Goal: Task Accomplishment & Management: Use online tool/utility

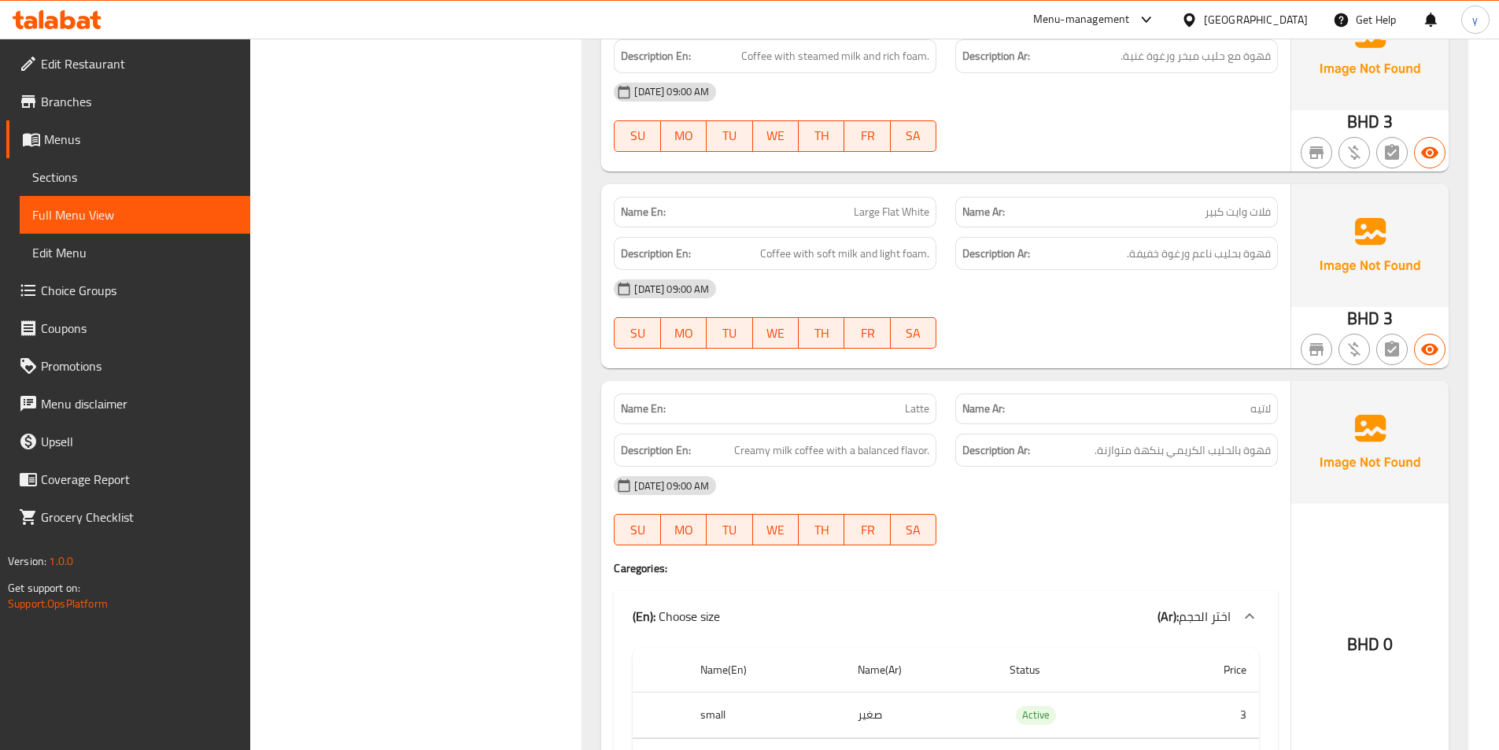
scroll to position [1137, 0]
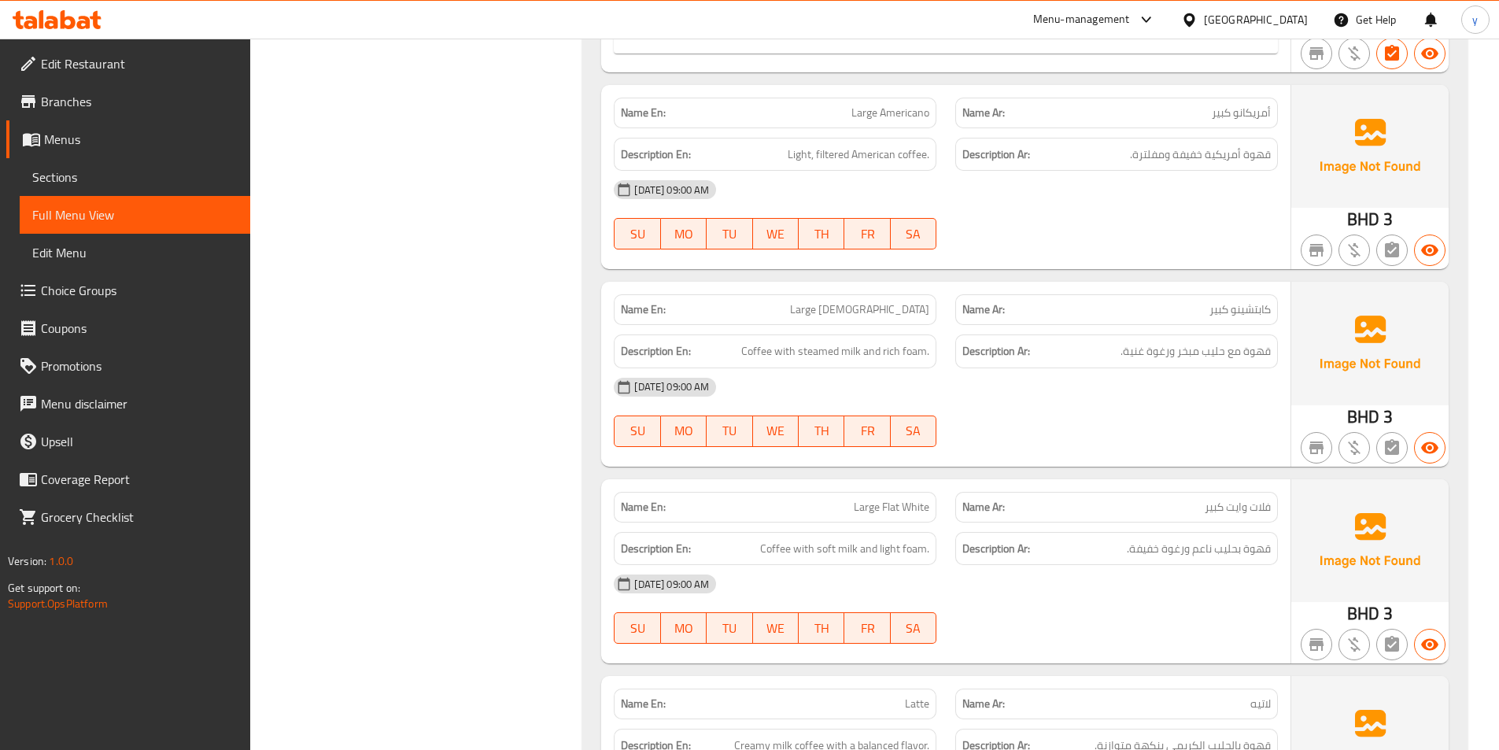
click at [87, 139] on span "Menus" at bounding box center [141, 139] width 194 height 19
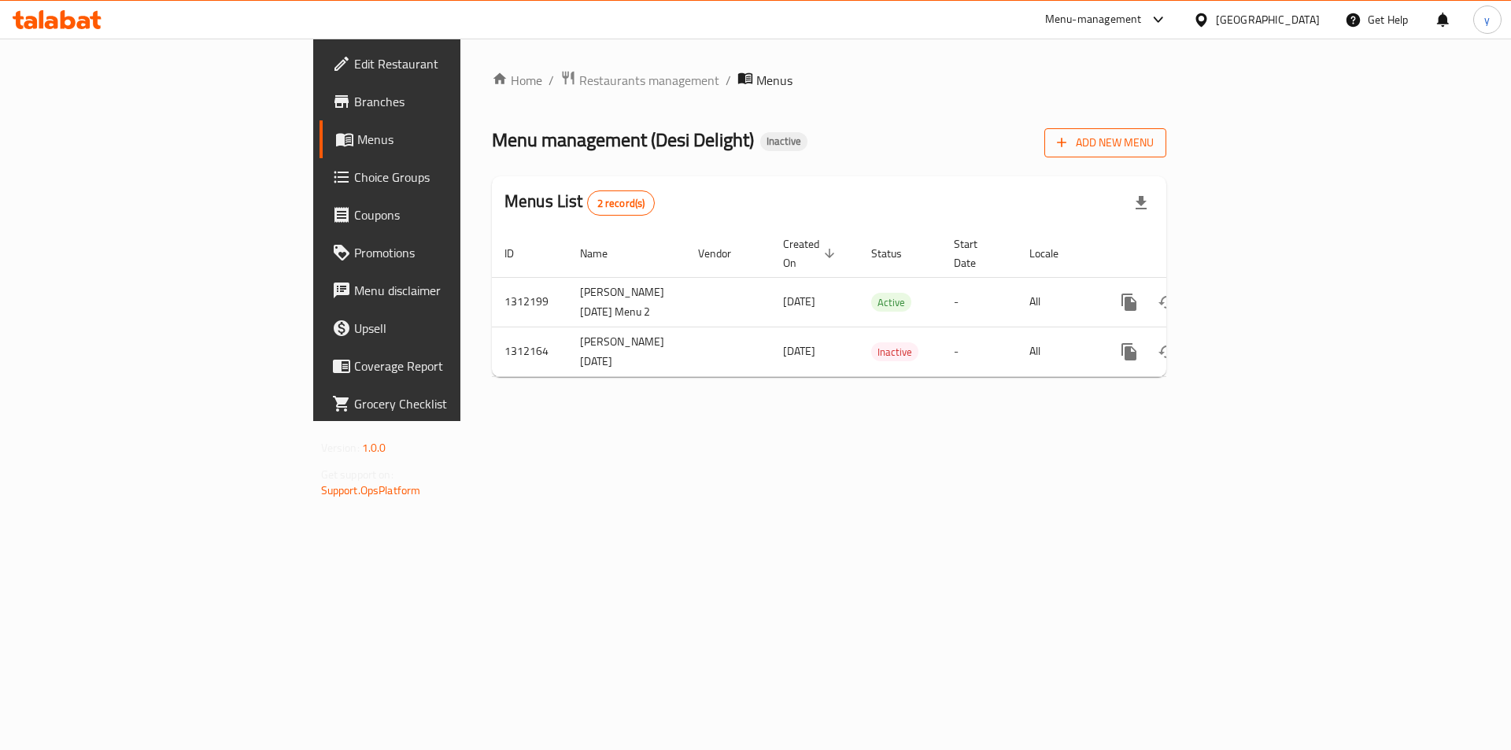
click at [1154, 148] on span "Add New Menu" at bounding box center [1105, 143] width 97 height 20
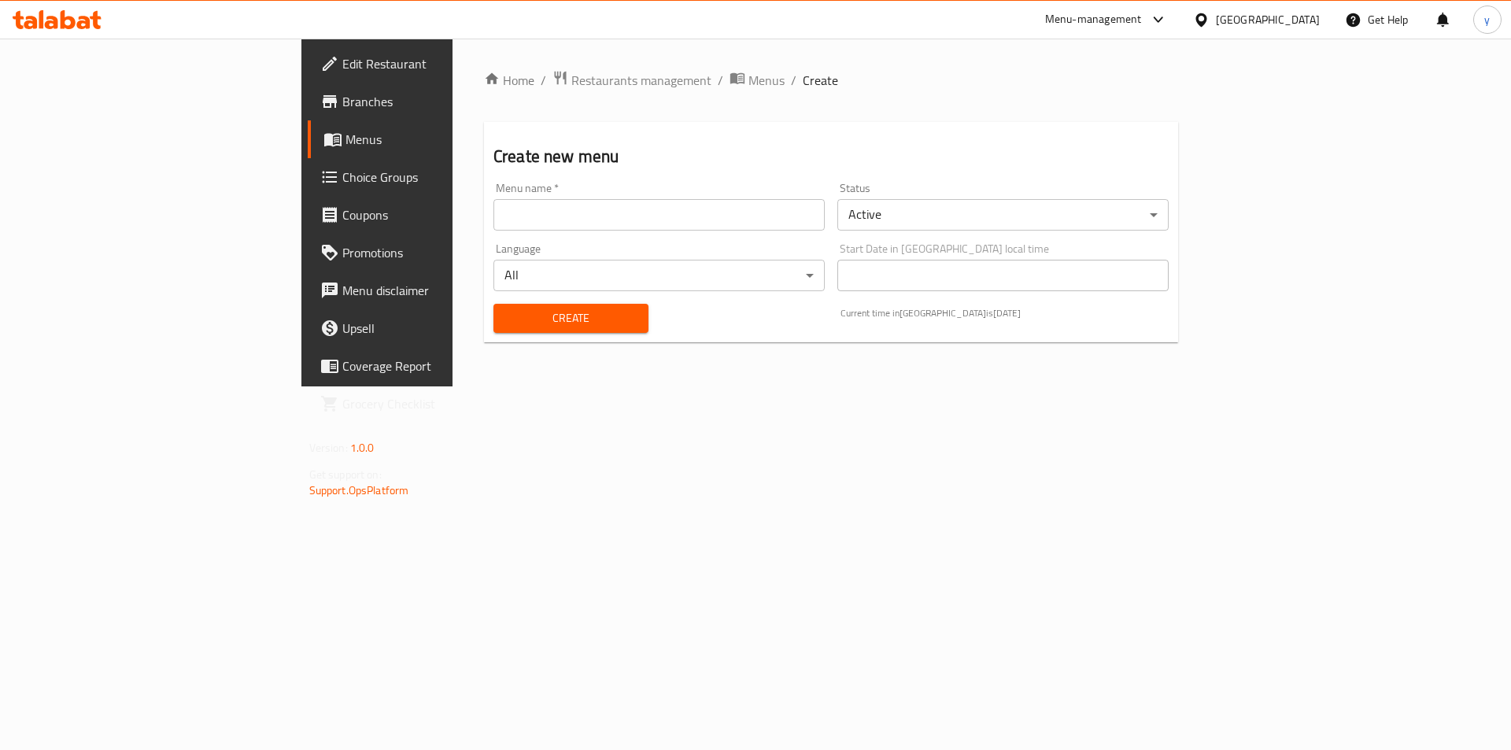
click at [493, 216] on input "text" at bounding box center [658, 214] width 331 height 31
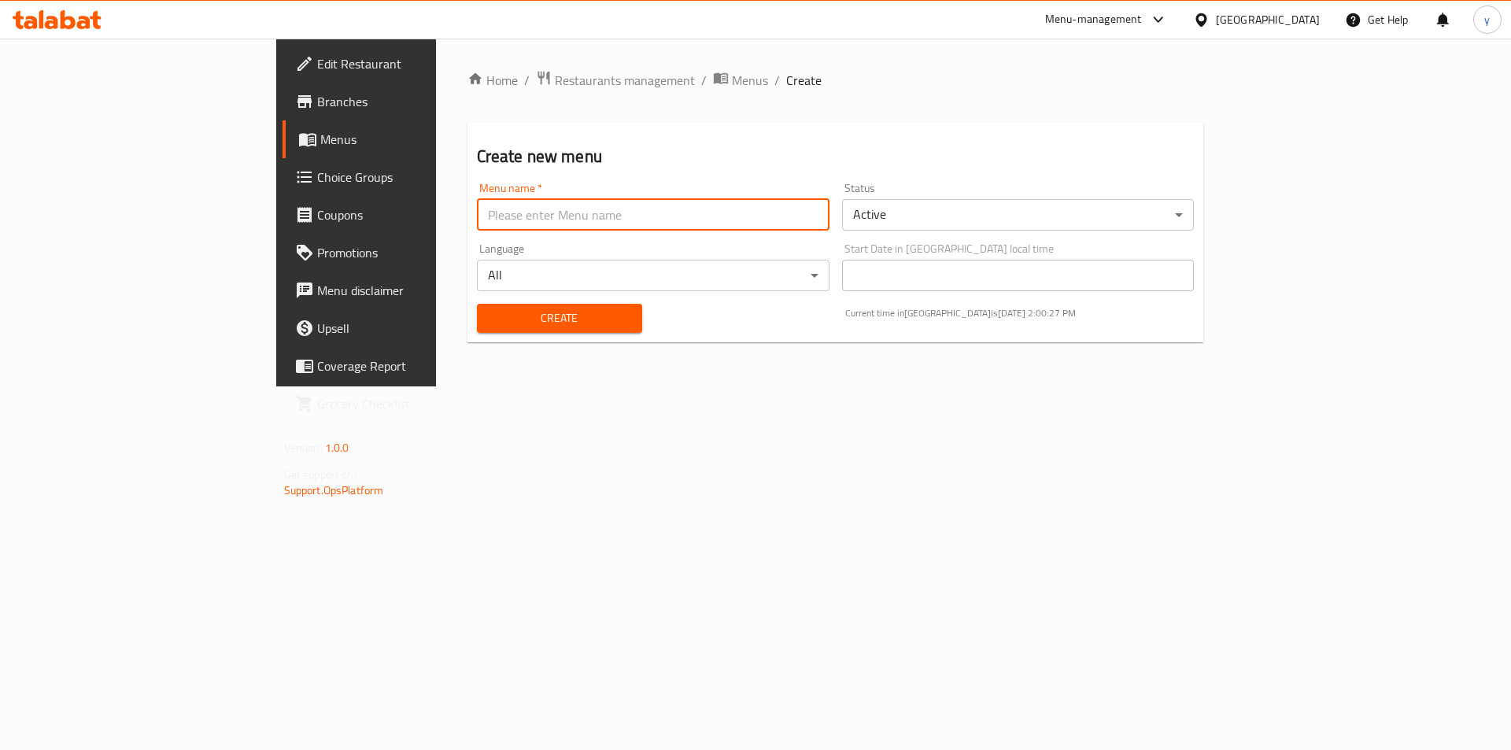
click at [477, 216] on input "text" at bounding box center [653, 214] width 353 height 31
click at [501, 213] on input "[PERSON_NAME] [DATE] Menu 2" at bounding box center [653, 214] width 353 height 31
type input "[PERSON_NAME] [DATE] Menu 3"
click at [499, 317] on span "Create" at bounding box center [560, 319] width 140 height 20
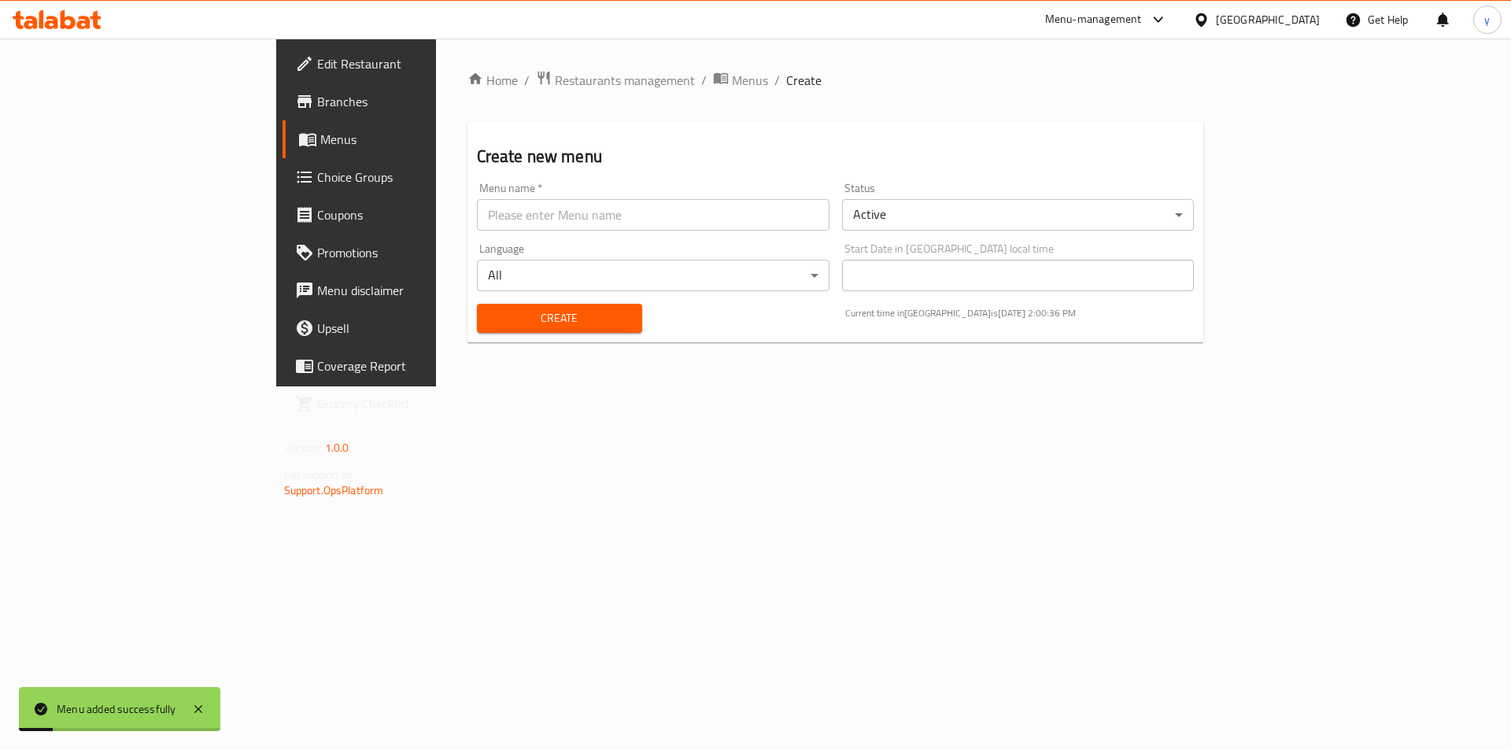
click at [320, 145] on span "Menus" at bounding box center [418, 139] width 196 height 19
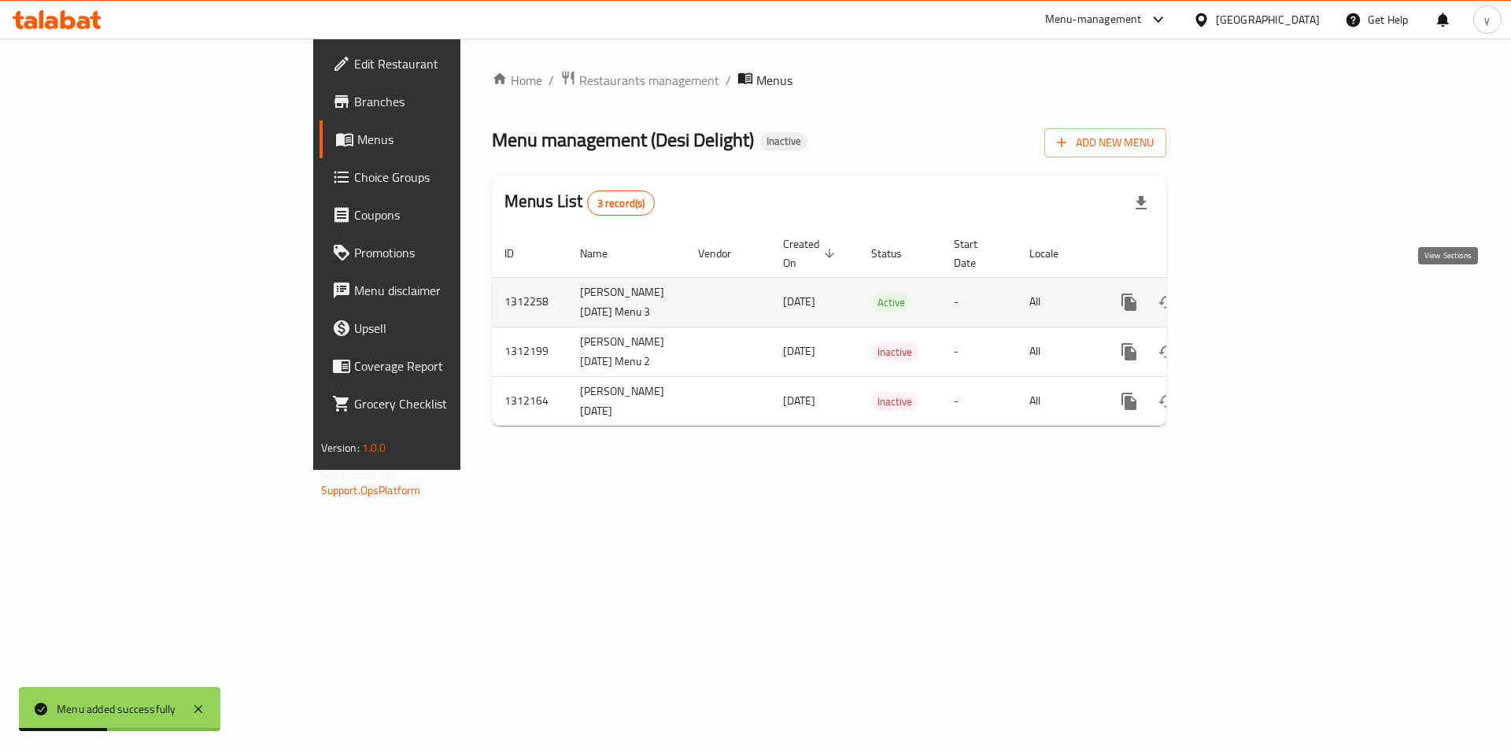
click at [1252, 293] on icon "enhanced table" at bounding box center [1242, 302] width 19 height 19
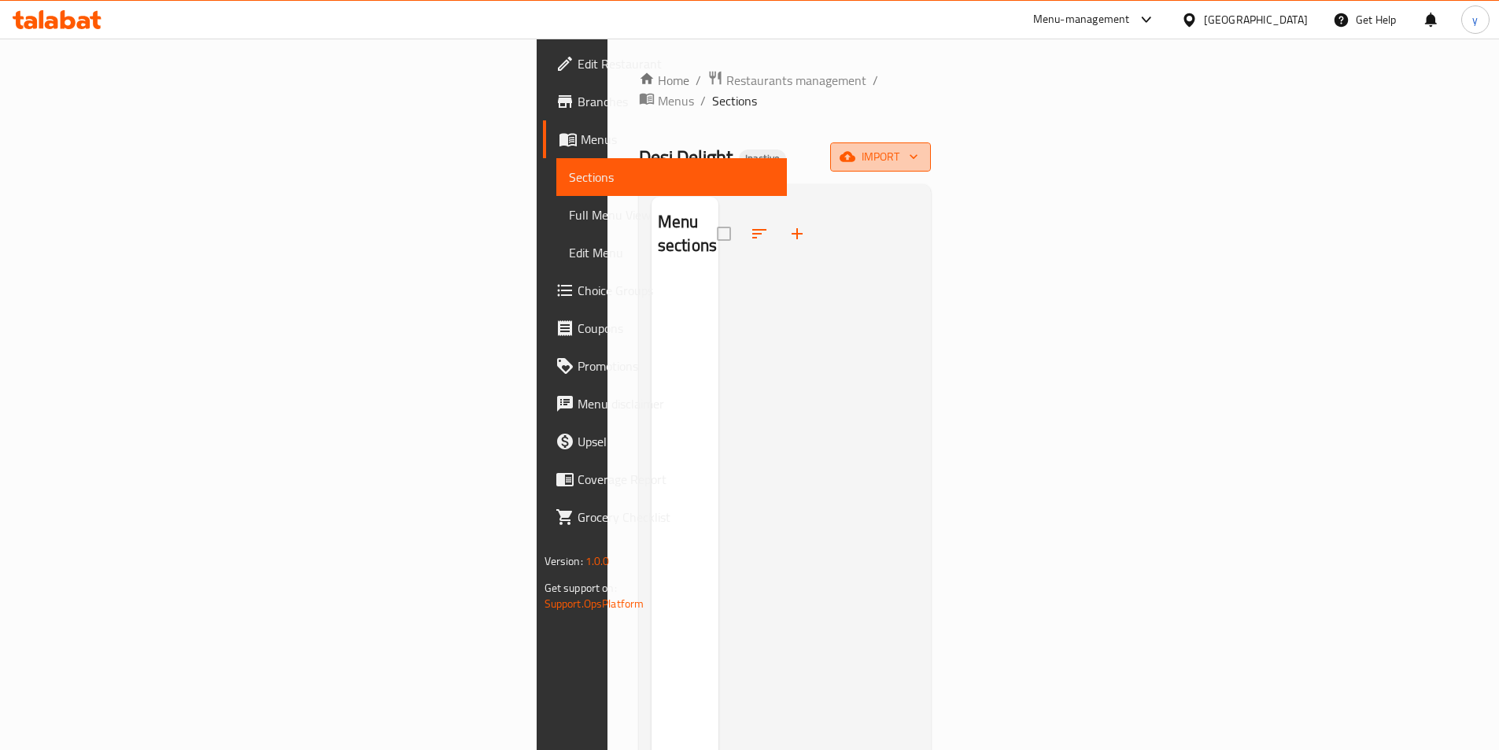
click at [918, 147] on span "import" at bounding box center [881, 157] width 76 height 20
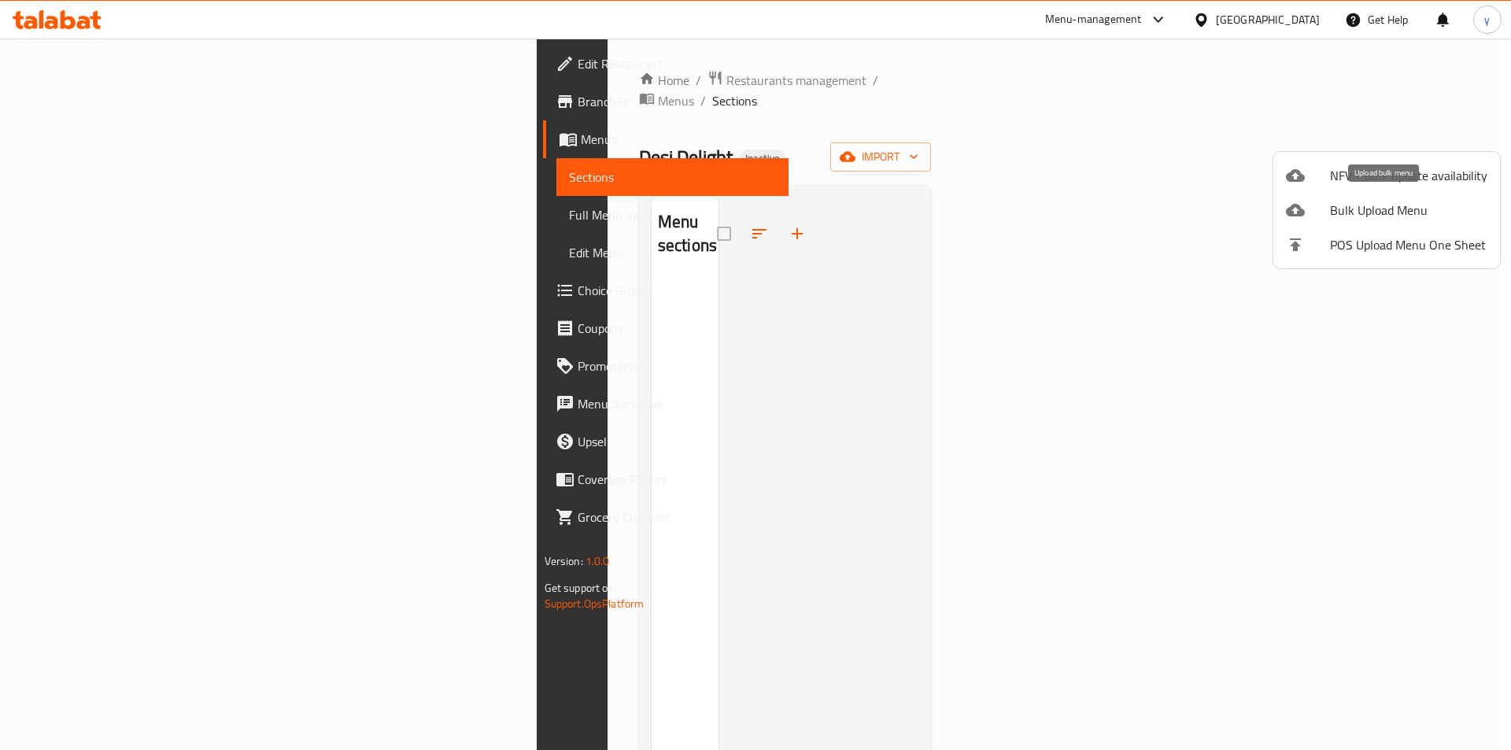
click at [1361, 214] on span "Bulk Upload Menu" at bounding box center [1408, 210] width 157 height 19
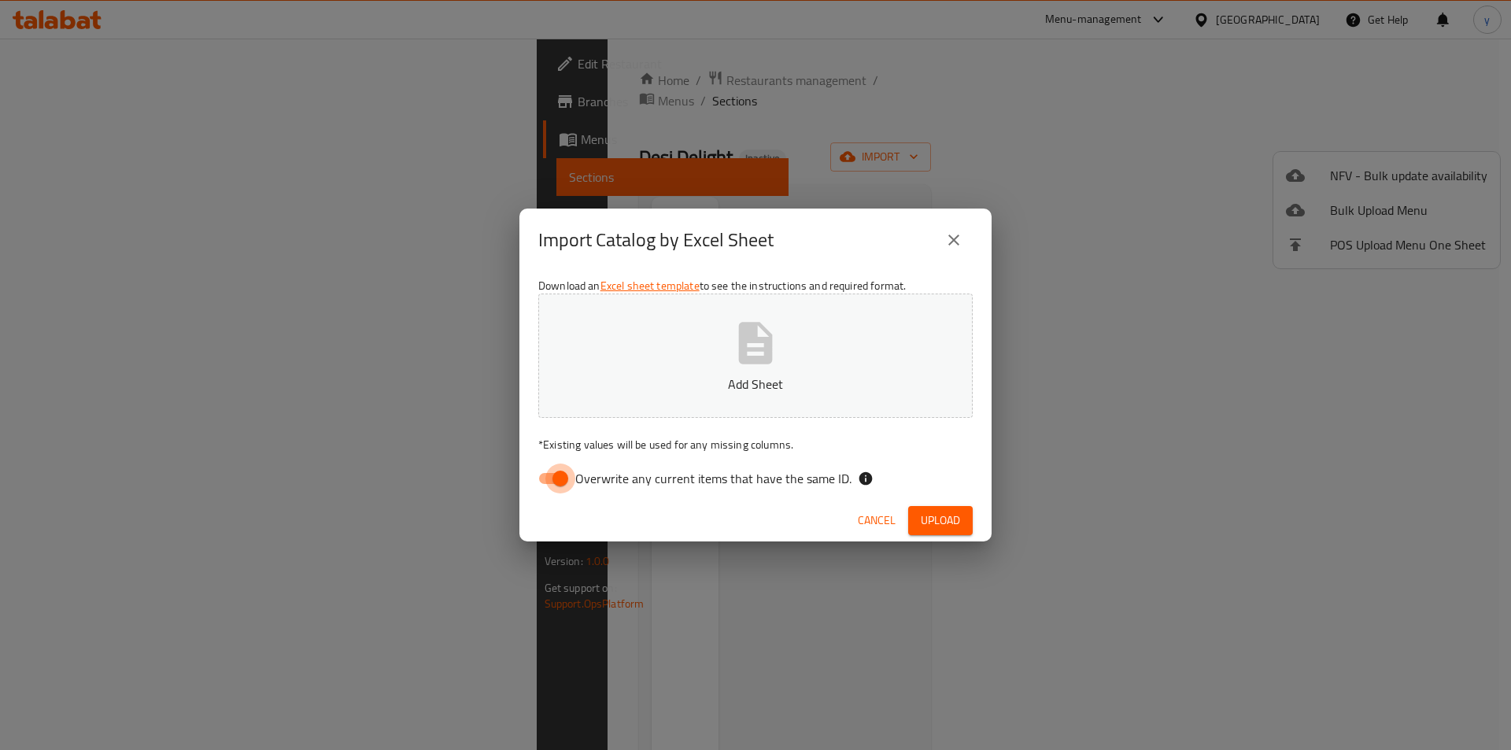
click at [557, 483] on input "Overwrite any current items that have the same ID." at bounding box center [561, 479] width 90 height 30
checkbox input "false"
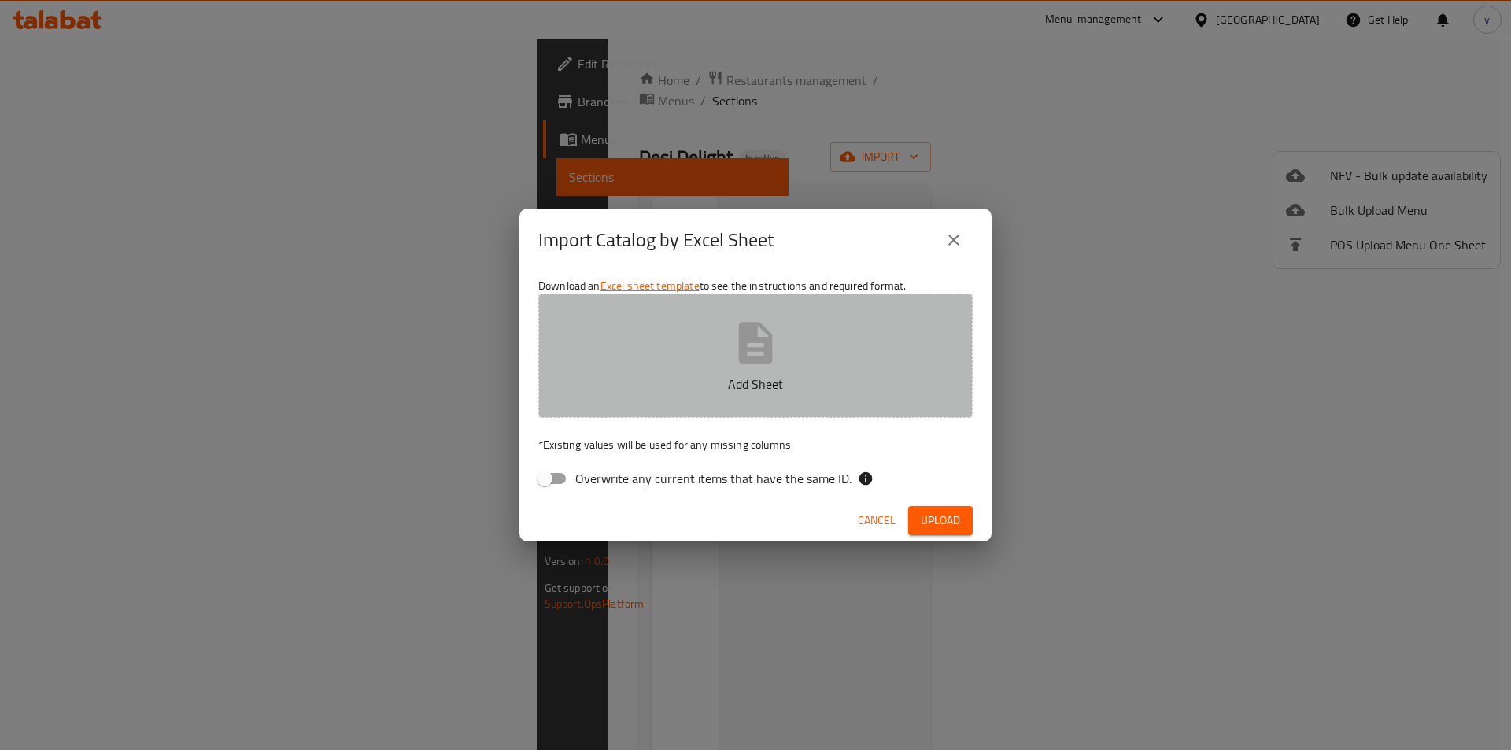
click at [775, 361] on icon "button" at bounding box center [755, 343] width 50 height 50
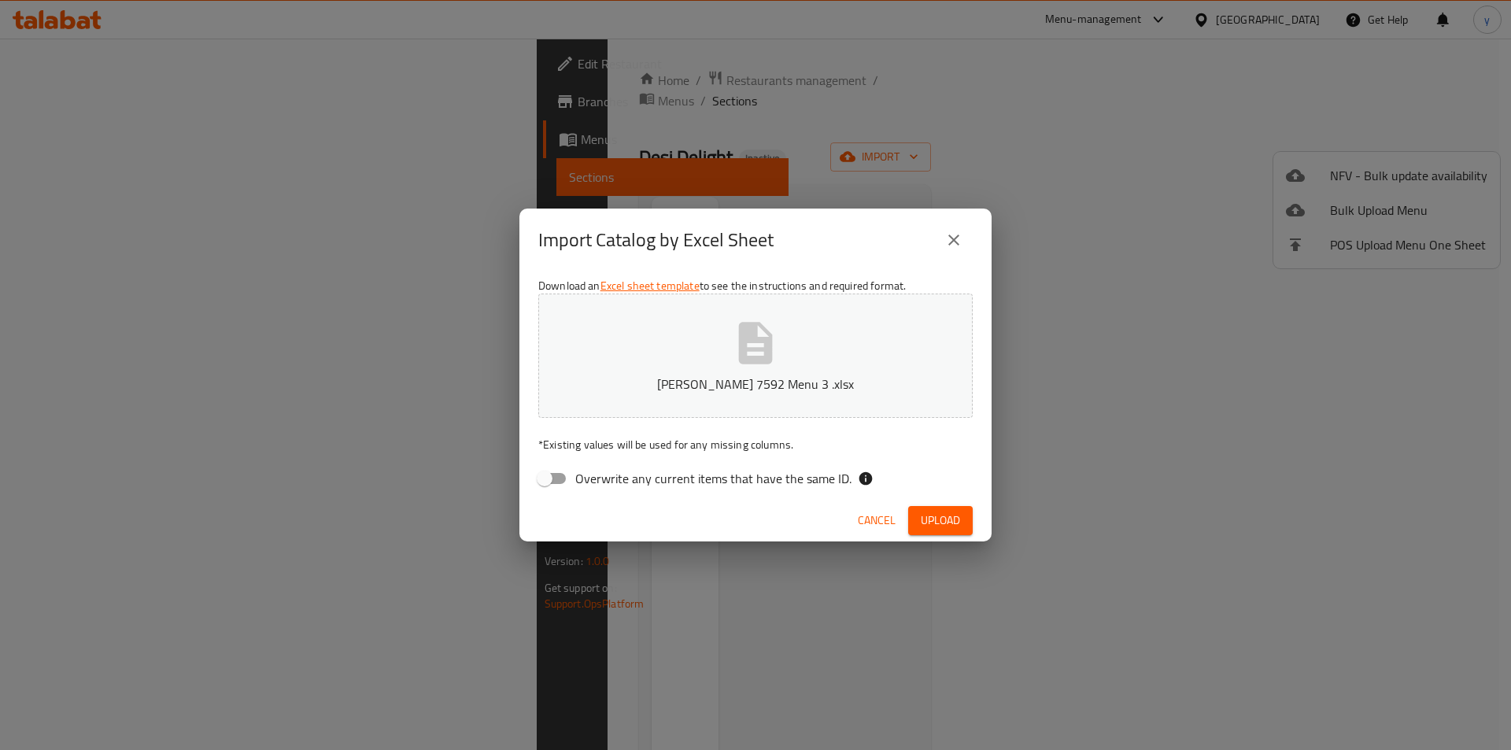
click at [930, 435] on div "Download an Excel sheet template to see the instructions and required format. […" at bounding box center [755, 386] width 472 height 228
click at [937, 520] on span "Upload" at bounding box center [940, 521] width 39 height 20
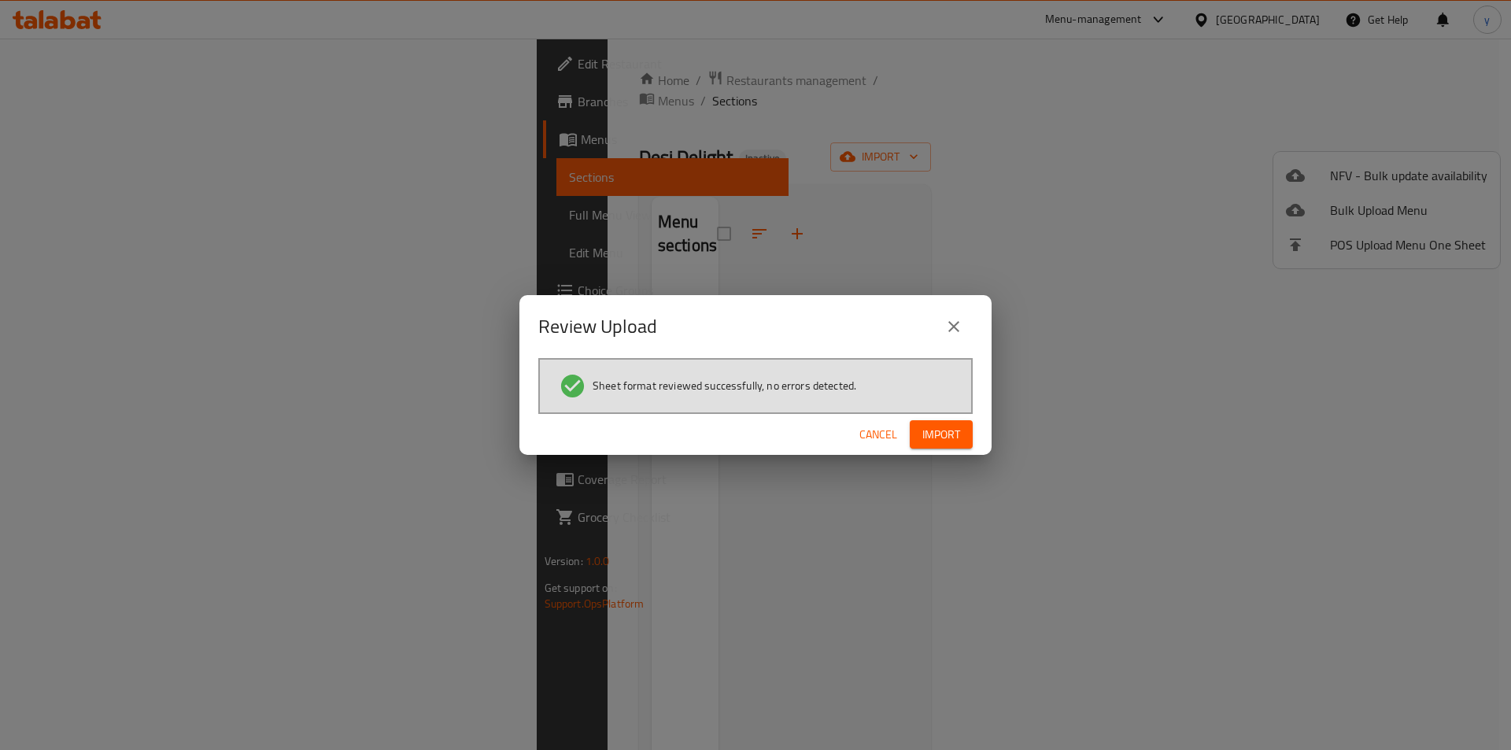
click at [944, 431] on span "Import" at bounding box center [941, 435] width 38 height 20
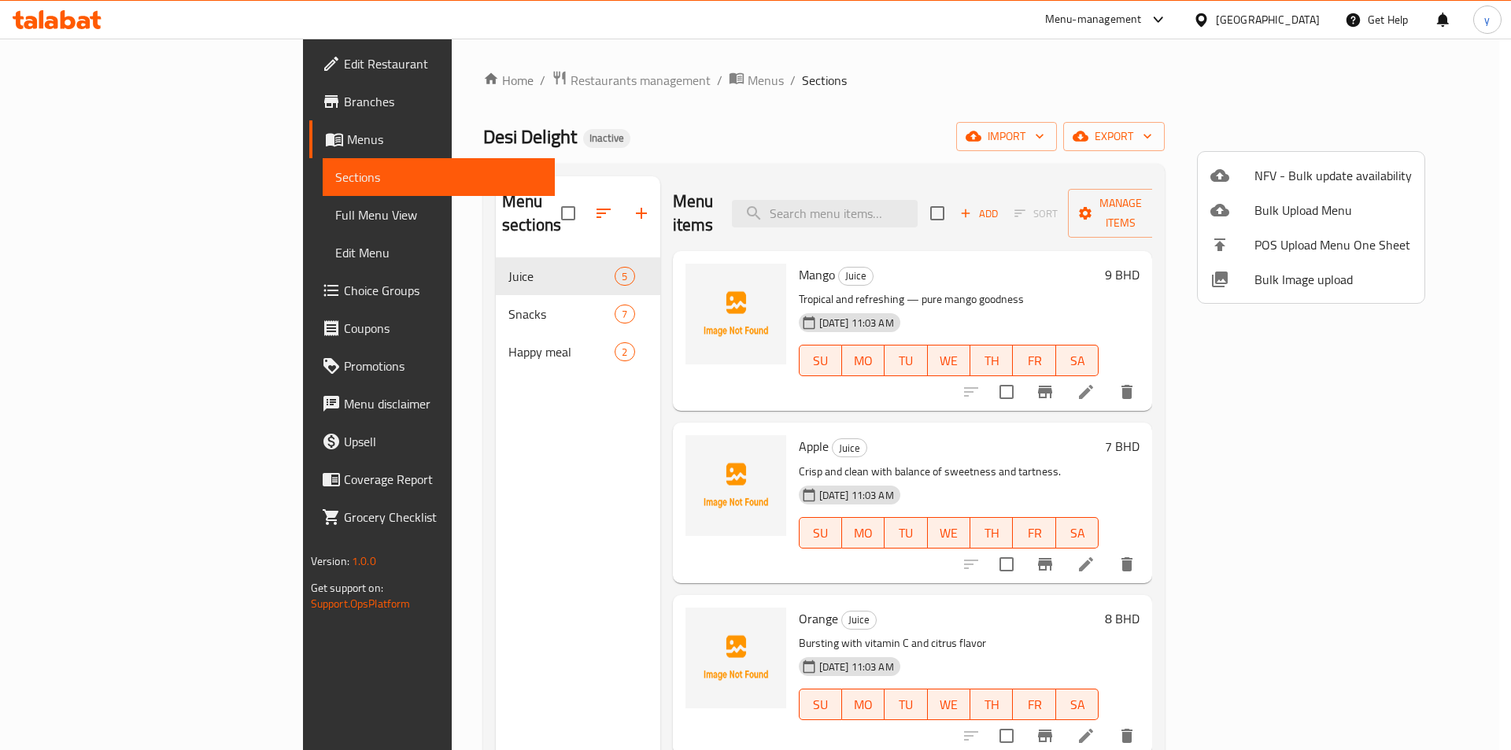
click at [802, 127] on div at bounding box center [755, 375] width 1511 height 750
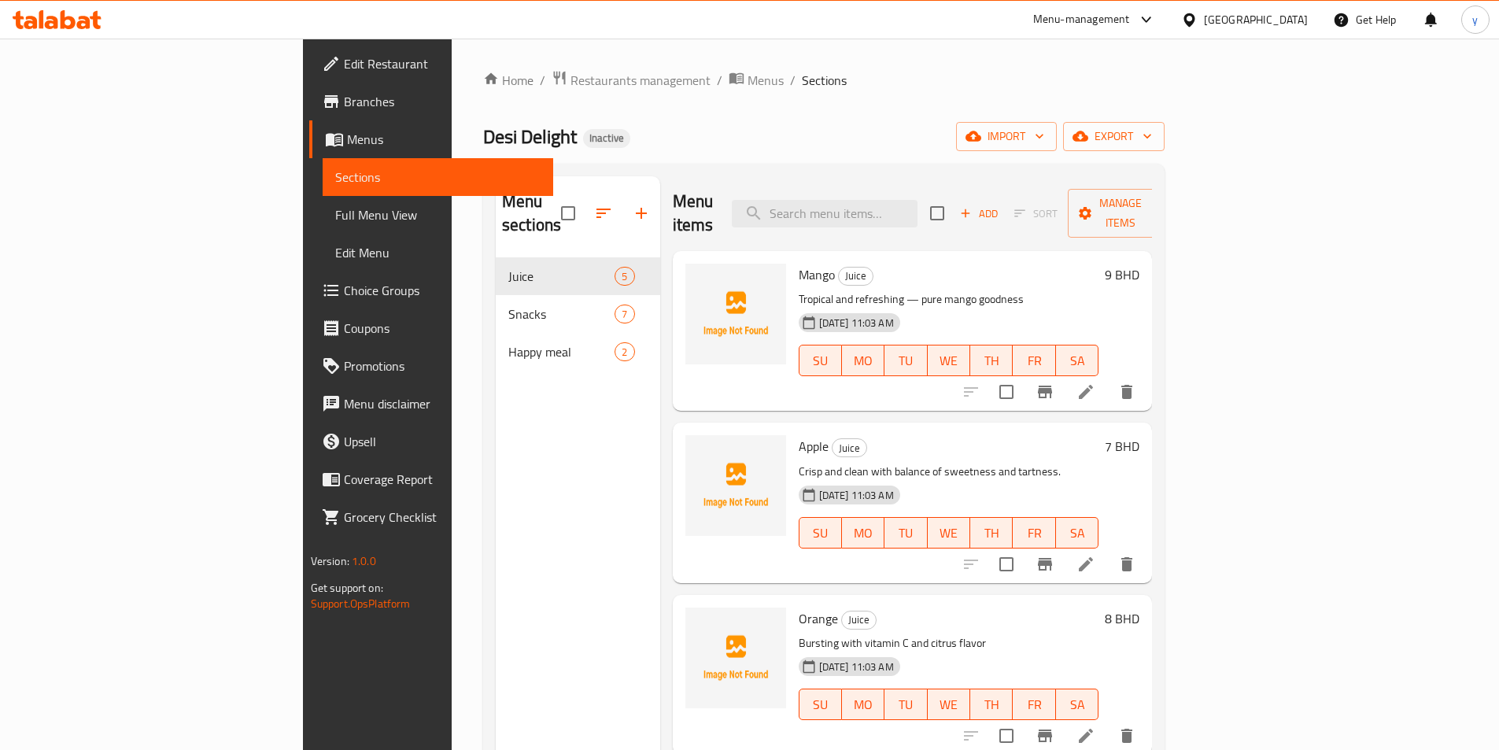
click at [335, 216] on span "Full Menu View" at bounding box center [437, 214] width 205 height 19
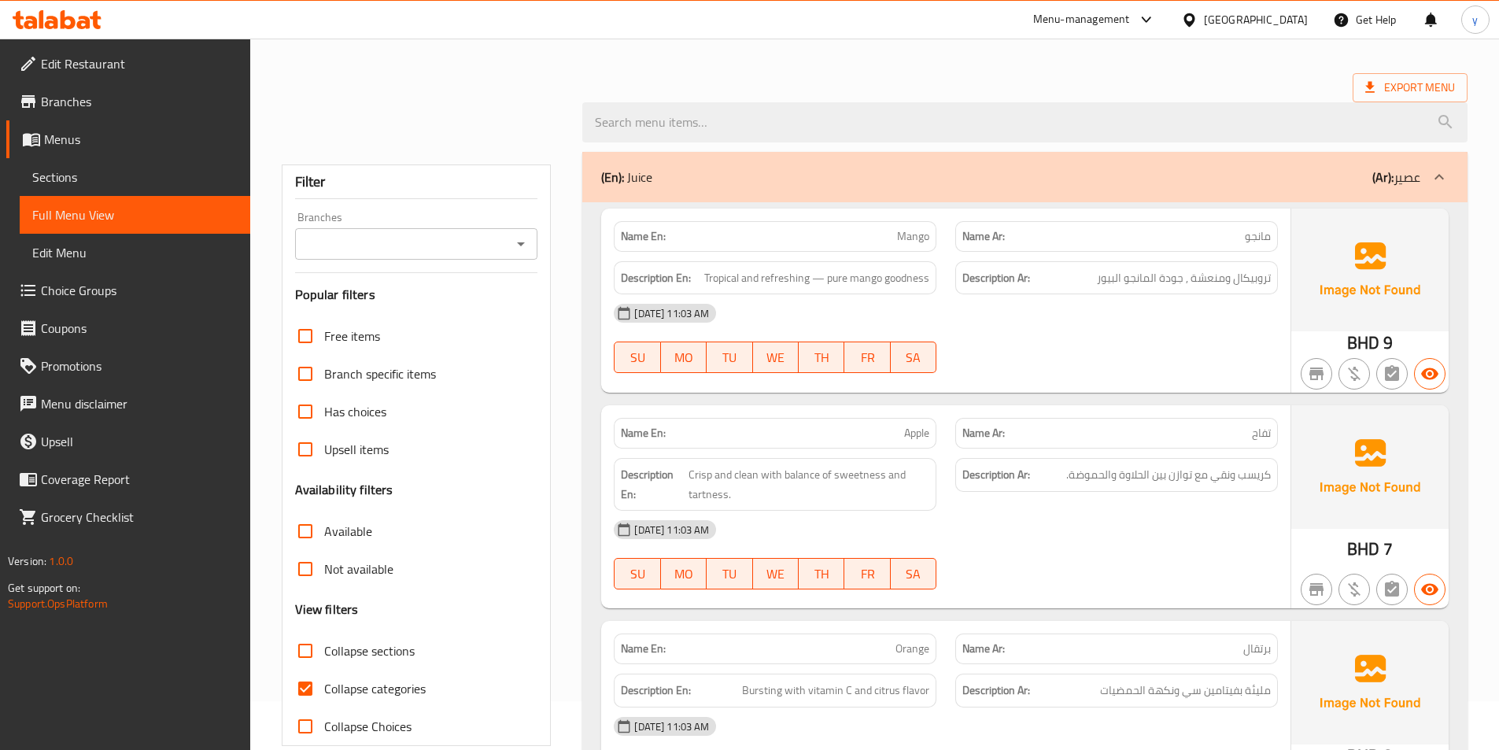
scroll to position [236, 0]
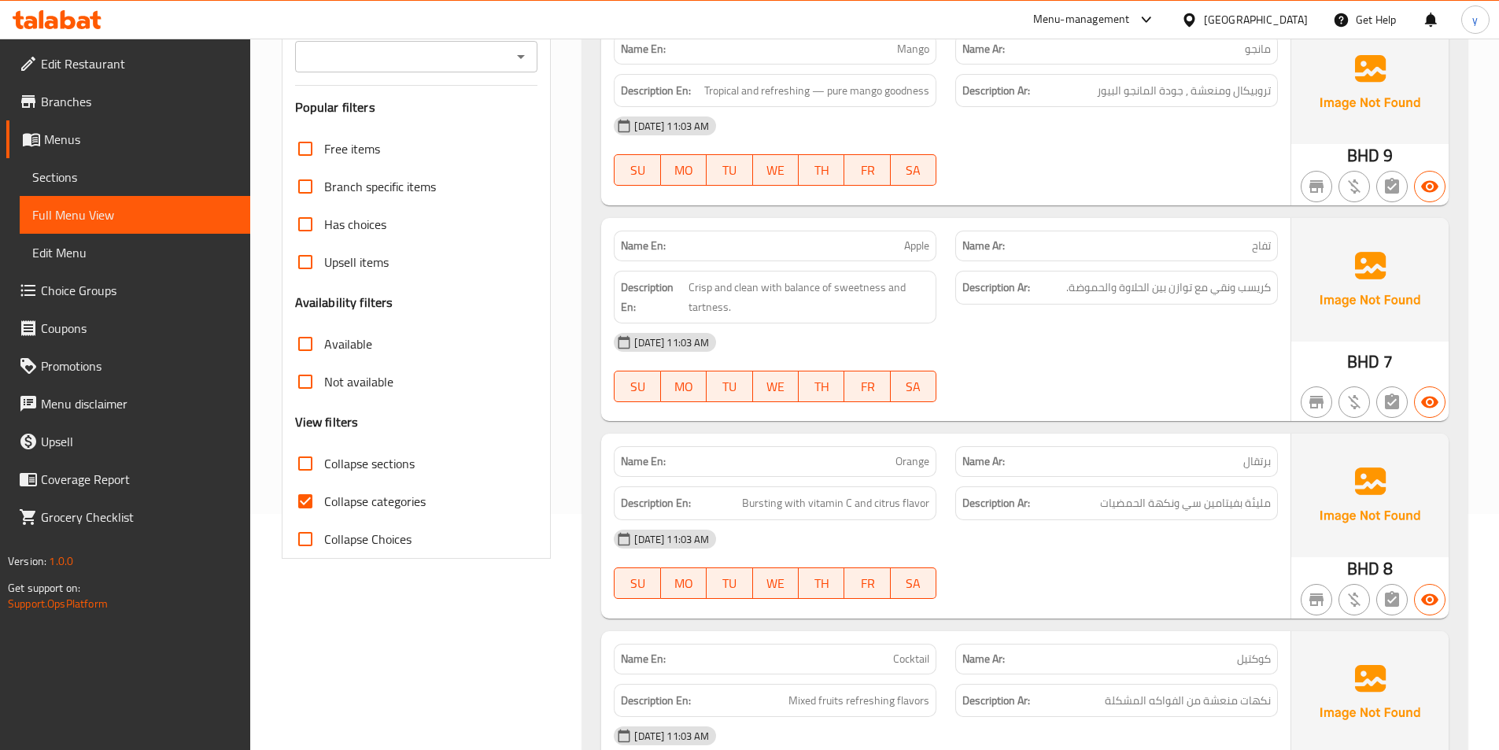
click at [373, 499] on span "Collapse categories" at bounding box center [375, 501] width 102 height 19
click at [324, 499] on input "Collapse categories" at bounding box center [305, 501] width 38 height 38
checkbox input "false"
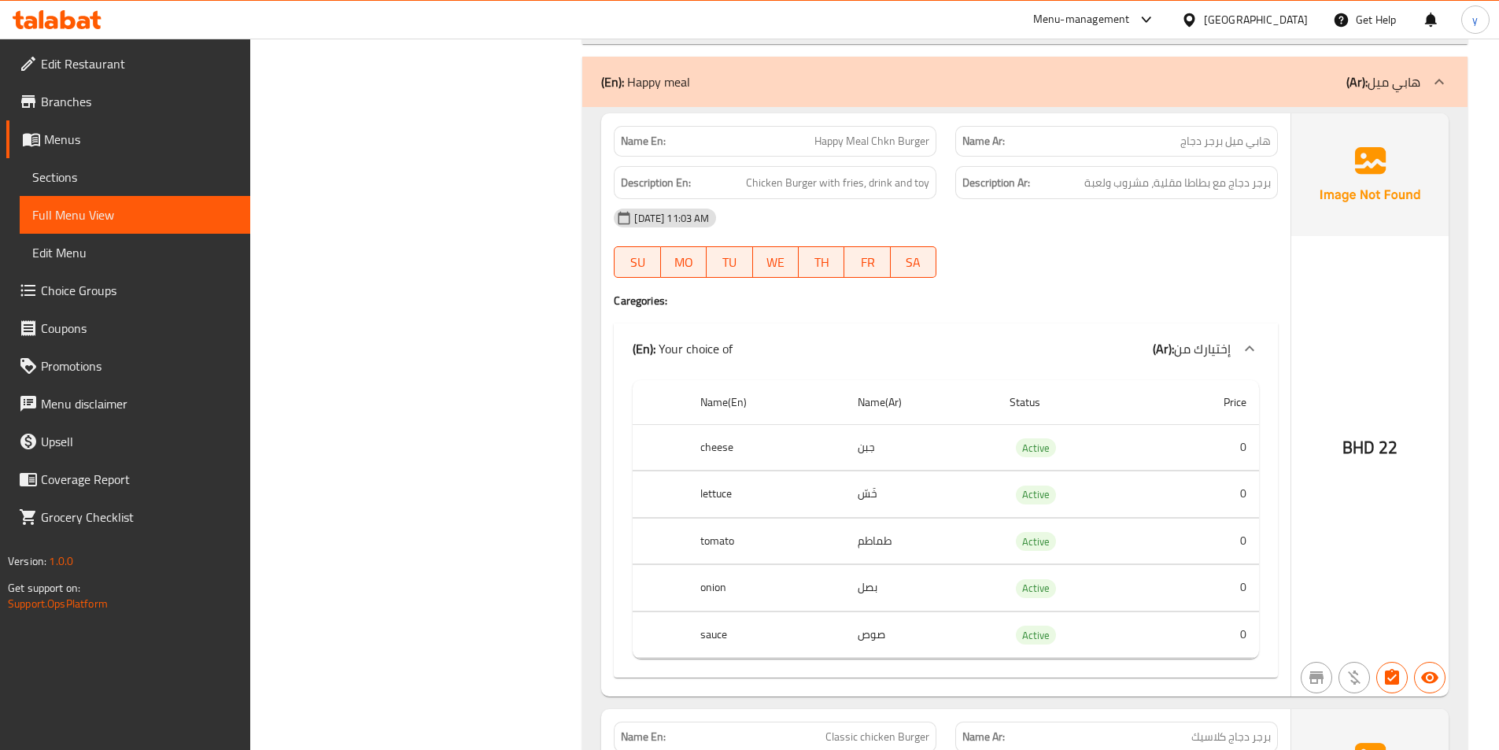
scroll to position [2575, 0]
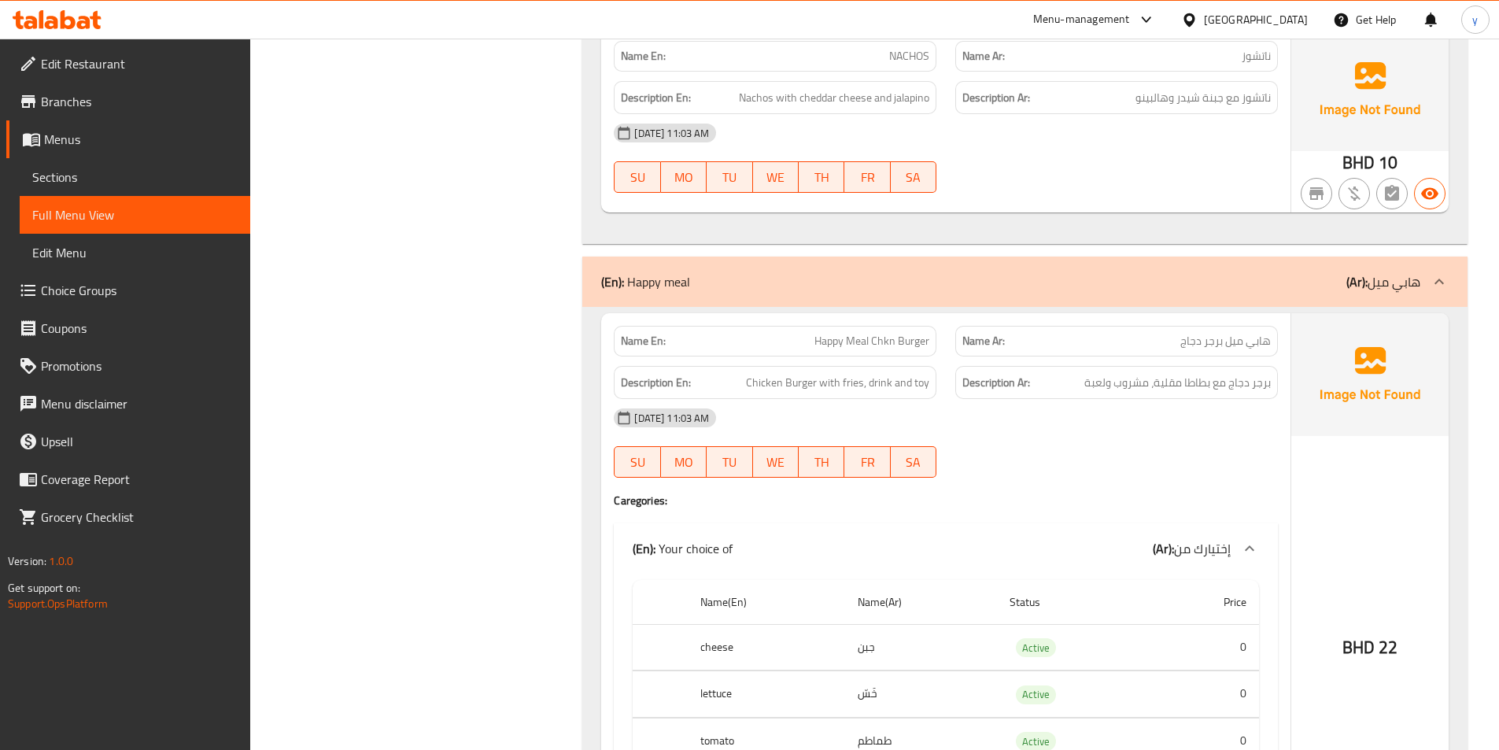
click at [116, 149] on link "Menus" at bounding box center [128, 139] width 244 height 38
